Goal: Task Accomplishment & Management: Manage account settings

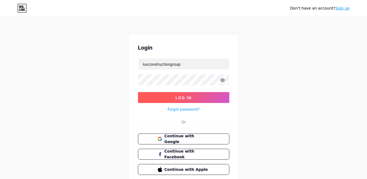
click at [182, 101] on button "Log In" at bounding box center [183, 97] width 91 height 11
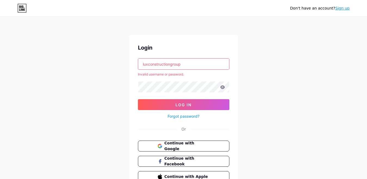
click at [162, 69] on input "luxconstructiongroup" at bounding box center [183, 64] width 91 height 11
paste input "https://bio.link/luxconst"
drag, startPoint x: 170, startPoint y: 65, endPoint x: 116, endPoint y: 64, distance: 53.9
click at [116, 64] on div "Don't have an account? Sign up Login luxconst Invalid username or password. Log…" at bounding box center [183, 104] width 367 height 208
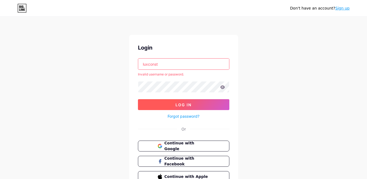
type input "luxconst"
click at [162, 104] on button "Log In" at bounding box center [183, 104] width 91 height 11
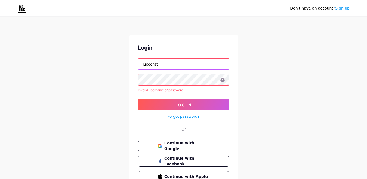
click at [167, 65] on input "luxconst" at bounding box center [183, 64] width 91 height 11
paste input "ructiongroupfl@gmail.com"
type input "luxconstructiongroupfl@gmail.com"
click at [220, 79] on icon at bounding box center [222, 80] width 5 height 4
click at [222, 81] on icon at bounding box center [222, 80] width 5 height 4
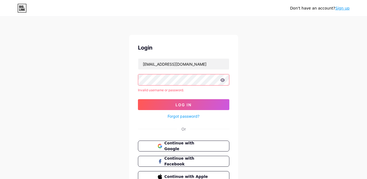
click at [223, 82] on div at bounding box center [183, 79] width 91 height 11
click at [182, 108] on button "Log In" at bounding box center [183, 104] width 91 height 11
click at [165, 106] on button "Log In" at bounding box center [183, 104] width 91 height 11
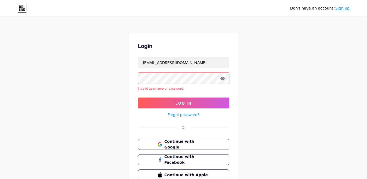
scroll to position [29, 0]
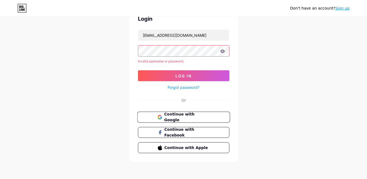
click at [163, 120] on button "Continue with Google" at bounding box center [183, 117] width 93 height 11
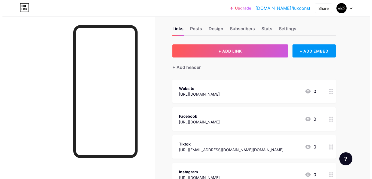
scroll to position [4, 0]
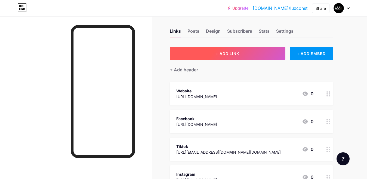
click at [225, 48] on button "+ ADD LINK" at bounding box center [228, 53] width 116 height 13
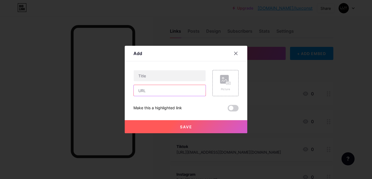
click at [154, 92] on input "text" at bounding box center [170, 90] width 72 height 11
paste input "[URL][DOMAIN_NAME]"
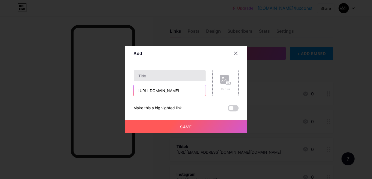
type input "[URL][DOMAIN_NAME]"
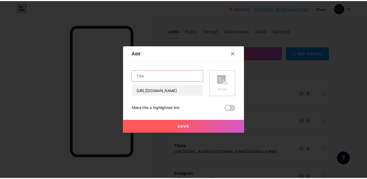
scroll to position [0, 0]
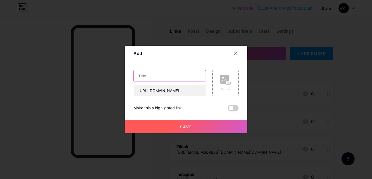
click at [155, 78] on input "text" at bounding box center [170, 75] width 72 height 11
type input "Yelp"
click at [172, 127] on button "Save" at bounding box center [186, 126] width 123 height 13
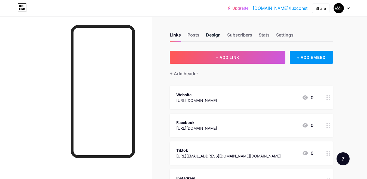
click at [209, 34] on div "Design" at bounding box center [213, 37] width 15 height 10
drag, startPoint x: 210, startPoint y: 35, endPoint x: 217, endPoint y: 38, distance: 7.7
click at [211, 35] on div "Design" at bounding box center [213, 37] width 15 height 10
click at [192, 35] on div "Posts" at bounding box center [194, 37] width 12 height 10
click at [208, 39] on div "Design" at bounding box center [213, 37] width 15 height 10
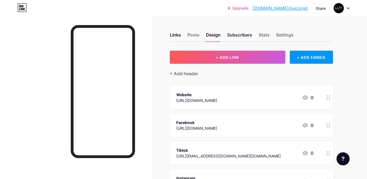
click at [245, 33] on div "Subscribers" at bounding box center [239, 37] width 25 height 10
click at [278, 33] on div "Settings" at bounding box center [284, 37] width 17 height 10
click at [216, 35] on div "Design" at bounding box center [213, 37] width 15 height 10
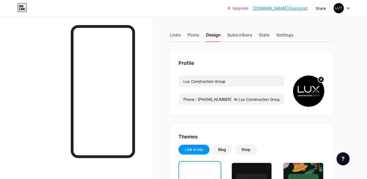
drag, startPoint x: 0, startPoint y: 113, endPoint x: 54, endPoint y: 107, distance: 54.5
click at [0, 113] on div at bounding box center [76, 105] width 152 height 179
drag, startPoint x: 219, startPoint y: 100, endPoint x: 163, endPoint y: 100, distance: 55.3
paste input "954-945-9255"
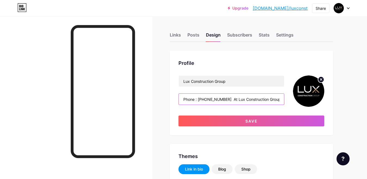
type input "Phone : +1 954-945-9255 At Lux Construction Group, we blend artistry with funct…"
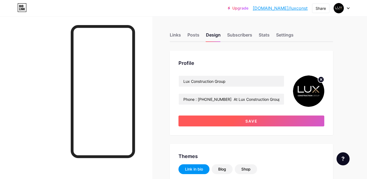
click at [246, 121] on span "Save" at bounding box center [252, 121] width 12 height 5
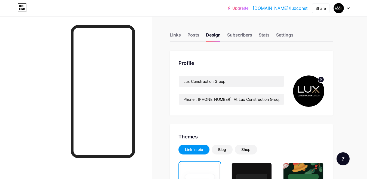
click at [299, 8] on link "[DOMAIN_NAME]/luxconst" at bounding box center [280, 8] width 55 height 7
click at [286, 10] on link "[DOMAIN_NAME]/luxconst" at bounding box center [280, 8] width 55 height 7
